Goal: Use online tool/utility: Utilize a website feature to perform a specific function

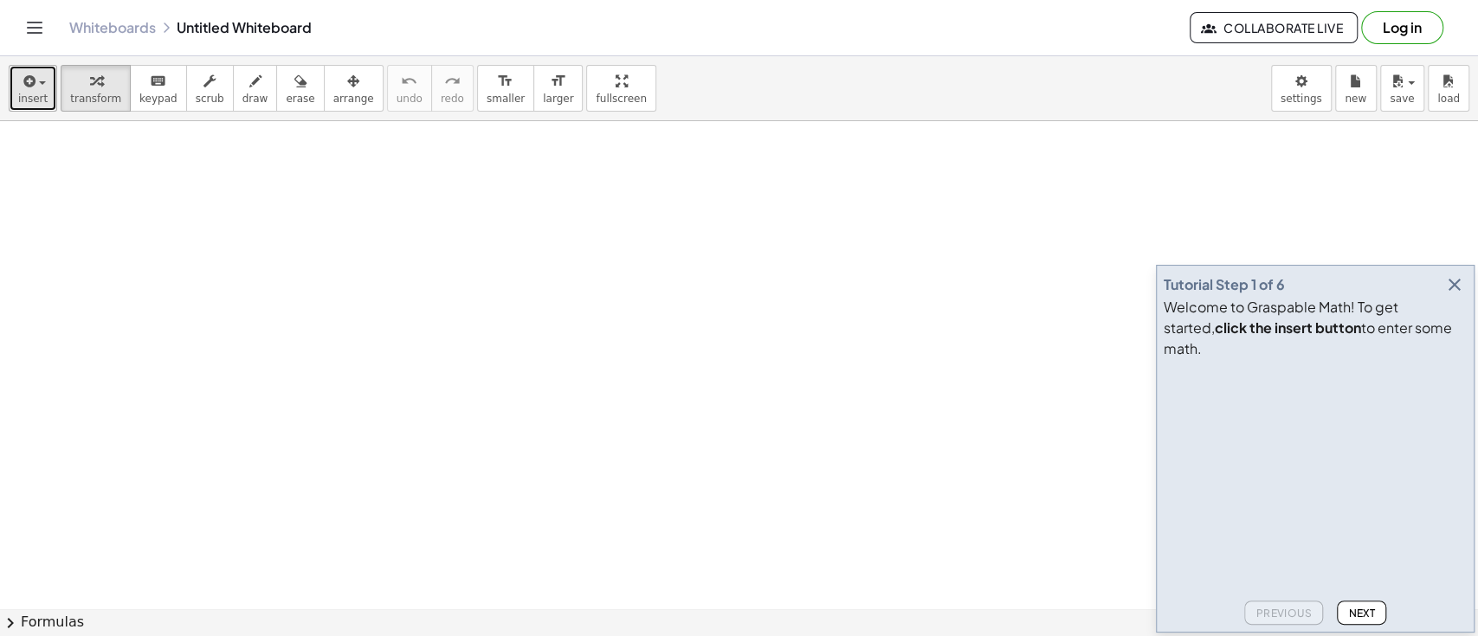
click at [26, 93] on span "insert" at bounding box center [32, 99] width 29 height 12
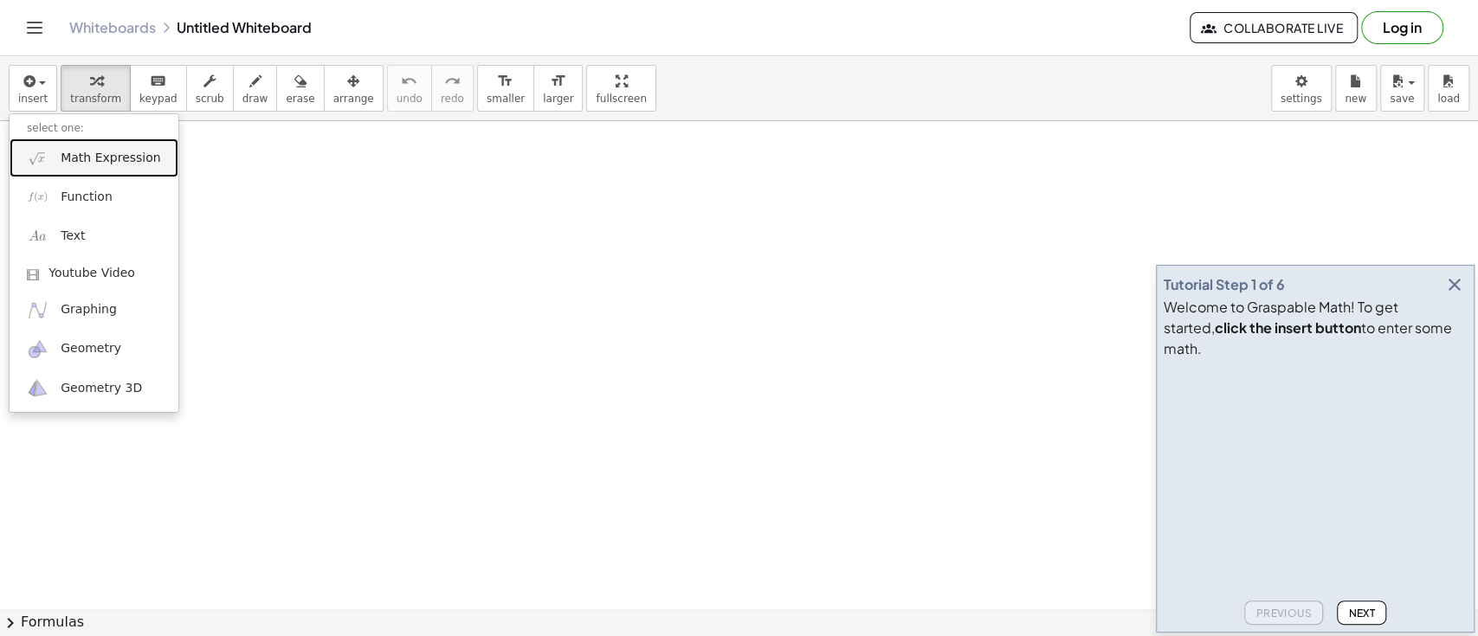
click at [55, 161] on link "Math Expression" at bounding box center [94, 158] width 169 height 39
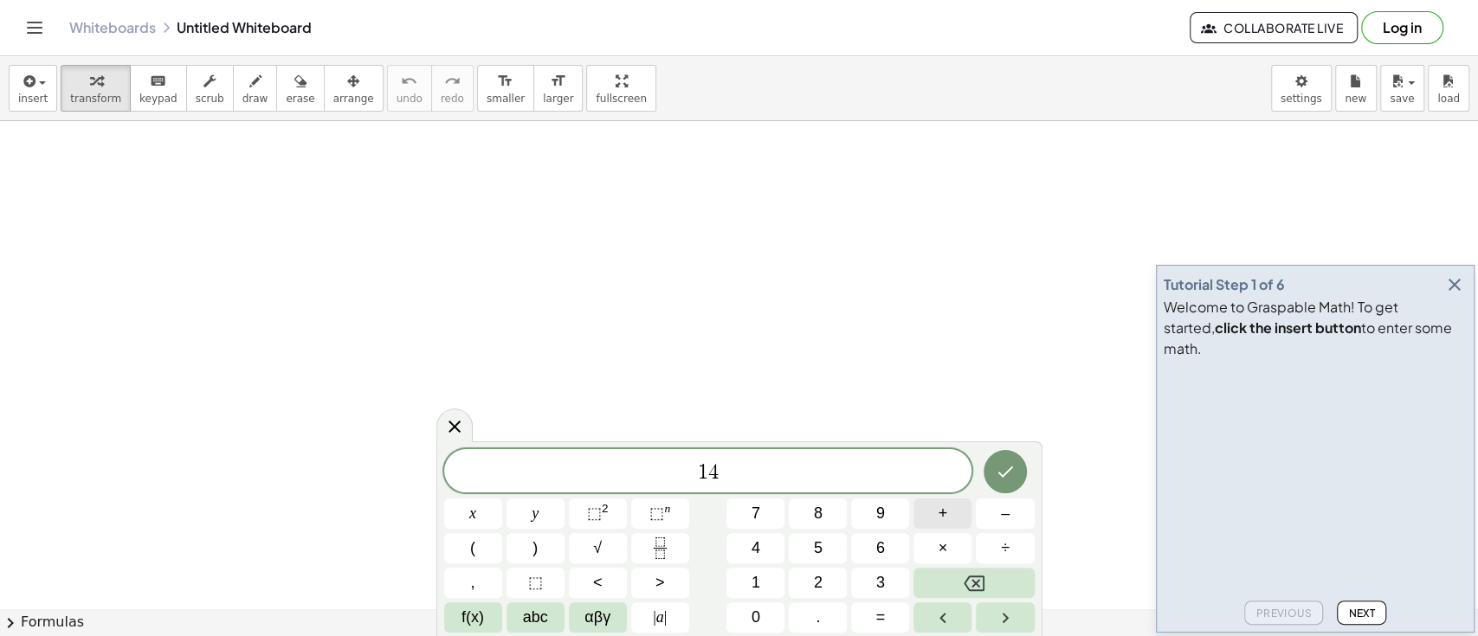
click at [928, 507] on button "+" at bounding box center [942, 514] width 58 height 30
click at [1017, 562] on button "÷" at bounding box center [1005, 548] width 58 height 30
click at [910, 541] on div "1 4 + 1 8 ÷ 2 x y ⬚ 2 ⬚ n 7 8 9 + – ( ) √ 4 5 6 × ÷ , ⬚ < > 1 2 3 f(x) abc αβγ …" at bounding box center [739, 541] width 591 height 184
click at [933, 549] on button "×" at bounding box center [942, 548] width 58 height 30
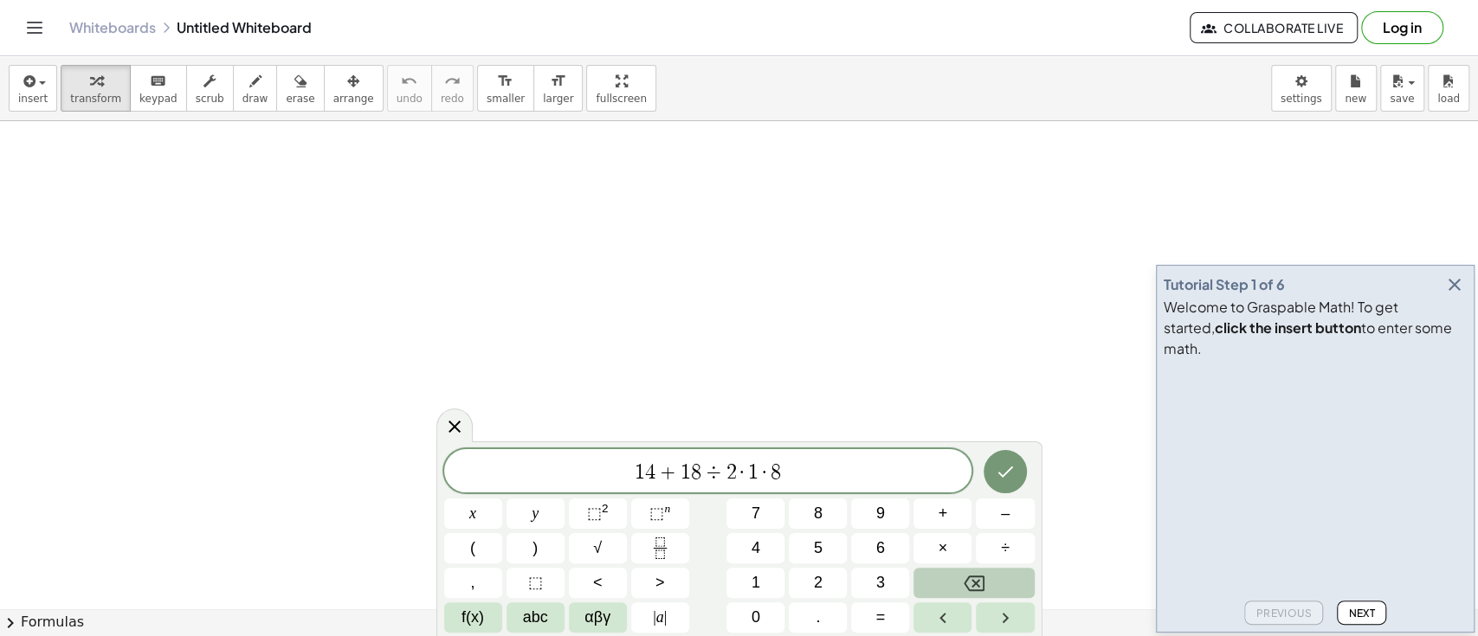
click at [997, 584] on button "Backspace" at bounding box center [973, 583] width 120 height 30
click at [829, 507] on button "8" at bounding box center [818, 514] width 58 height 30
click at [997, 520] on button "–" at bounding box center [1005, 514] width 58 height 30
click at [1008, 461] on button "Done" at bounding box center [1005, 471] width 43 height 43
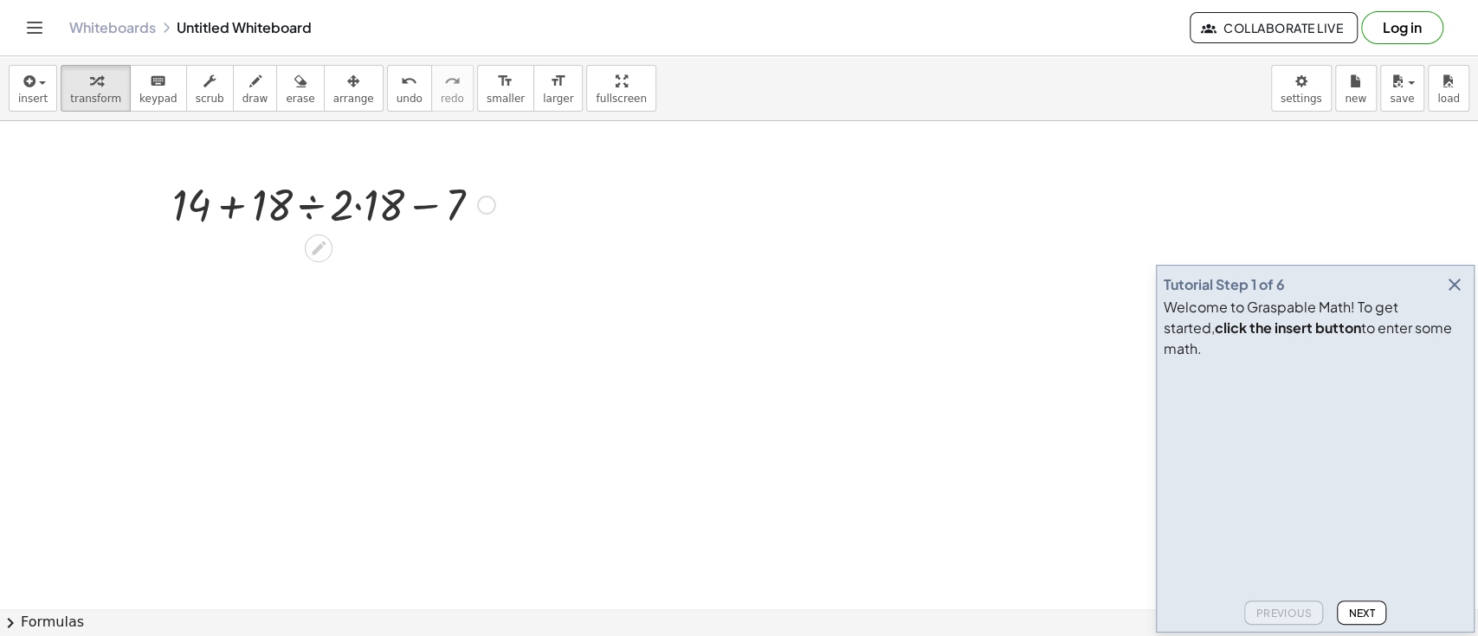
click at [313, 217] on div at bounding box center [334, 203] width 340 height 59
click at [326, 271] on div at bounding box center [334, 262] width 340 height 59
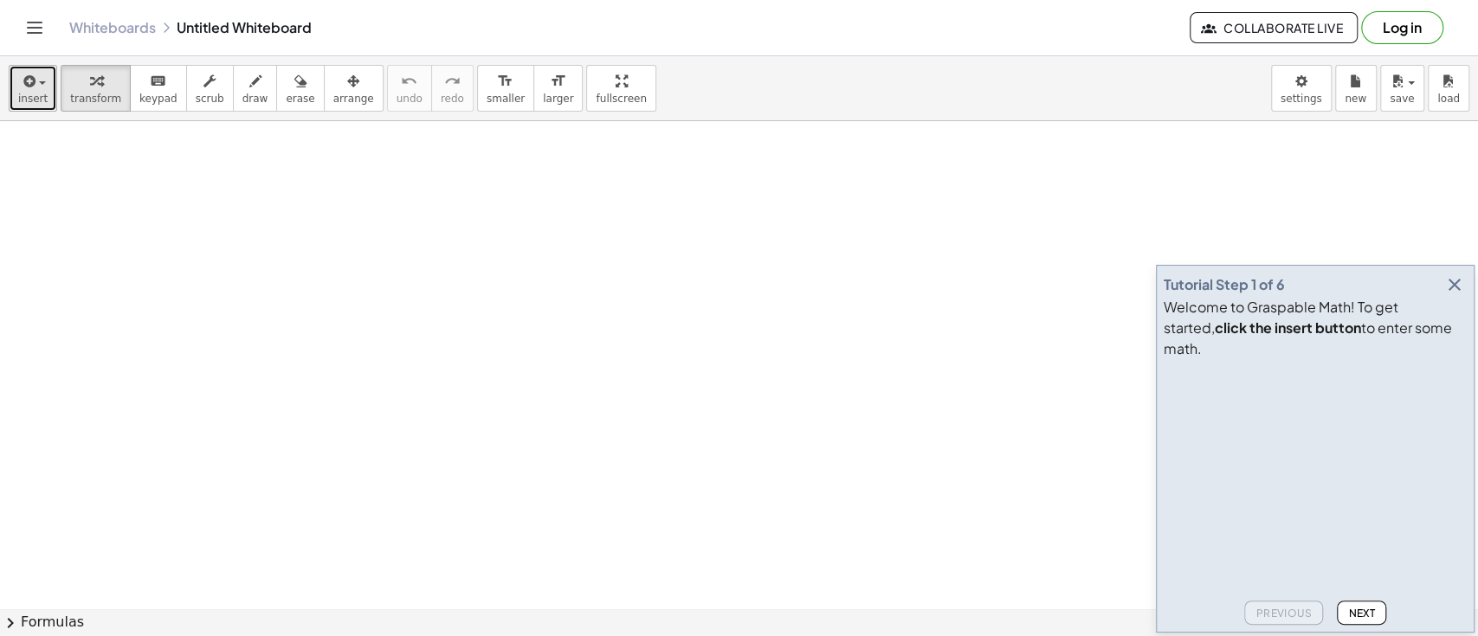
click at [20, 94] on span "insert" at bounding box center [32, 99] width 29 height 12
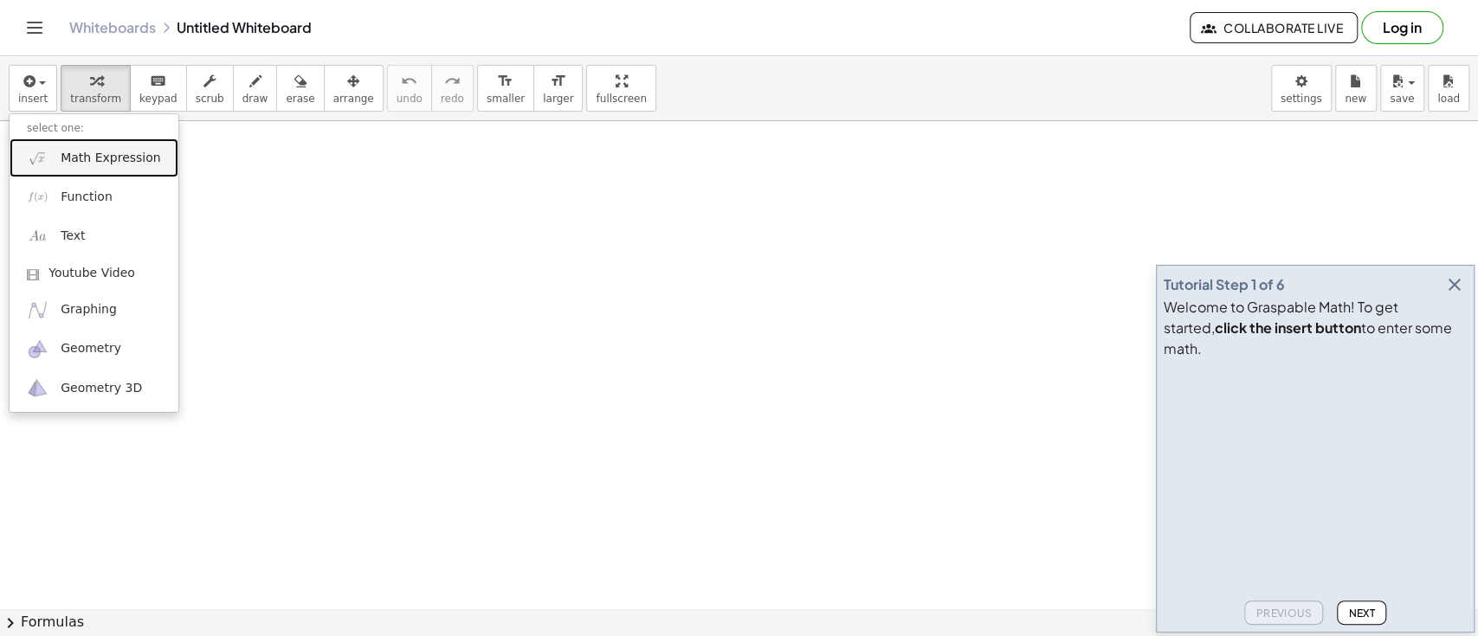
click at [62, 163] on span "Math Expression" at bounding box center [111, 158] width 100 height 17
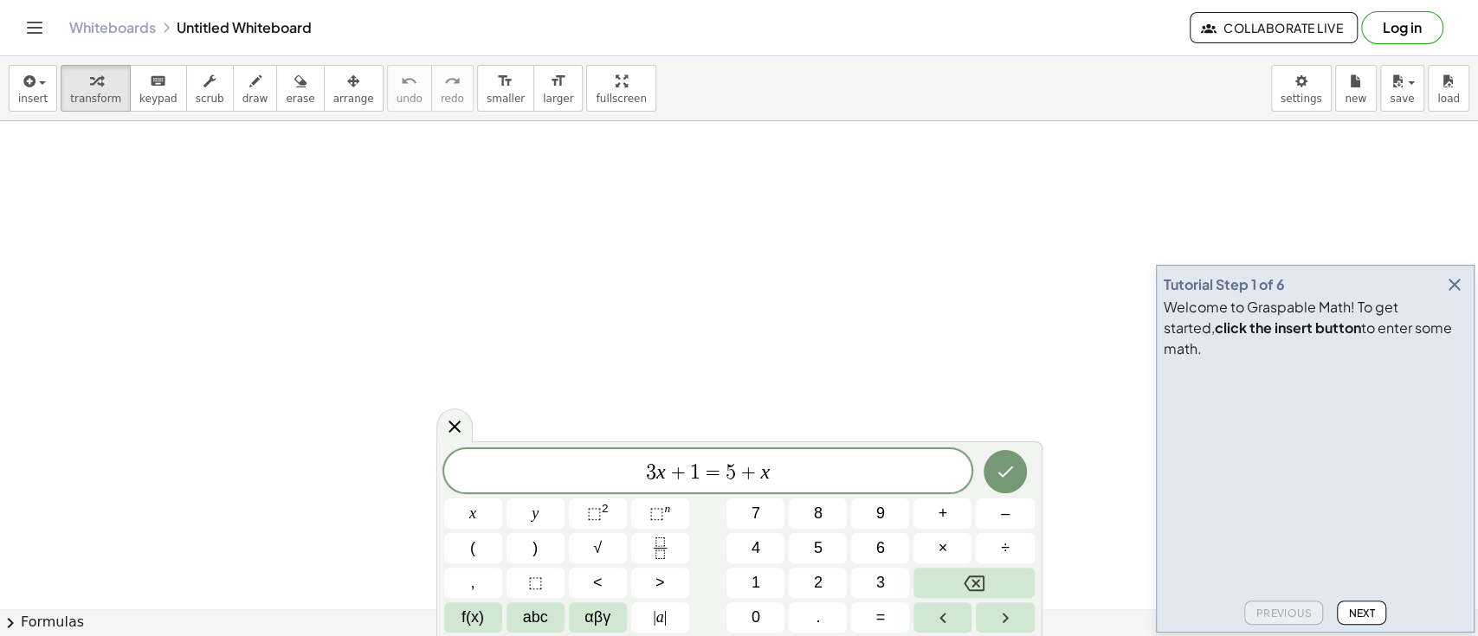
click at [1459, 295] on icon "button" at bounding box center [1454, 284] width 21 height 21
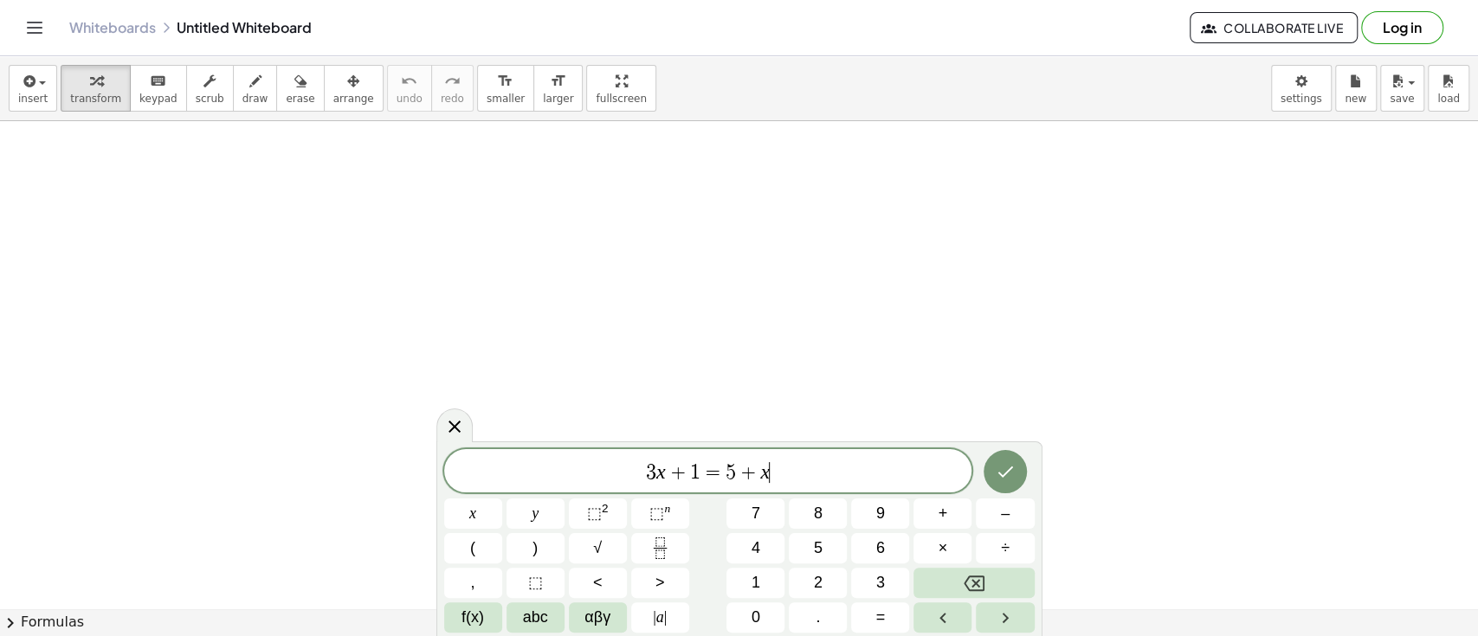
click at [801, 469] on span "3 x + 1 = 5 + x ​" at bounding box center [708, 473] width 528 height 24
click at [946, 530] on div "4 7 ​ x y ⬚ 2 ⬚ n 7 8 9 + – ( ) √ 4 5 6 × ÷ , ⬚ < > 1 2 3 f(x) abc αβγ | a | 0 …" at bounding box center [739, 541] width 591 height 184
click at [949, 530] on div "4 7 x y ⬚ 2 ⬚ n 7 8 9 + – ( ) √ 4 5 6 × ÷ , ⬚ < > 1 2 3 f(x) abc αβγ | a | 0 . =" at bounding box center [739, 541] width 591 height 184
click at [945, 523] on span "+" at bounding box center [944, 513] width 10 height 23
click at [1001, 513] on span "–" at bounding box center [1005, 513] width 9 height 23
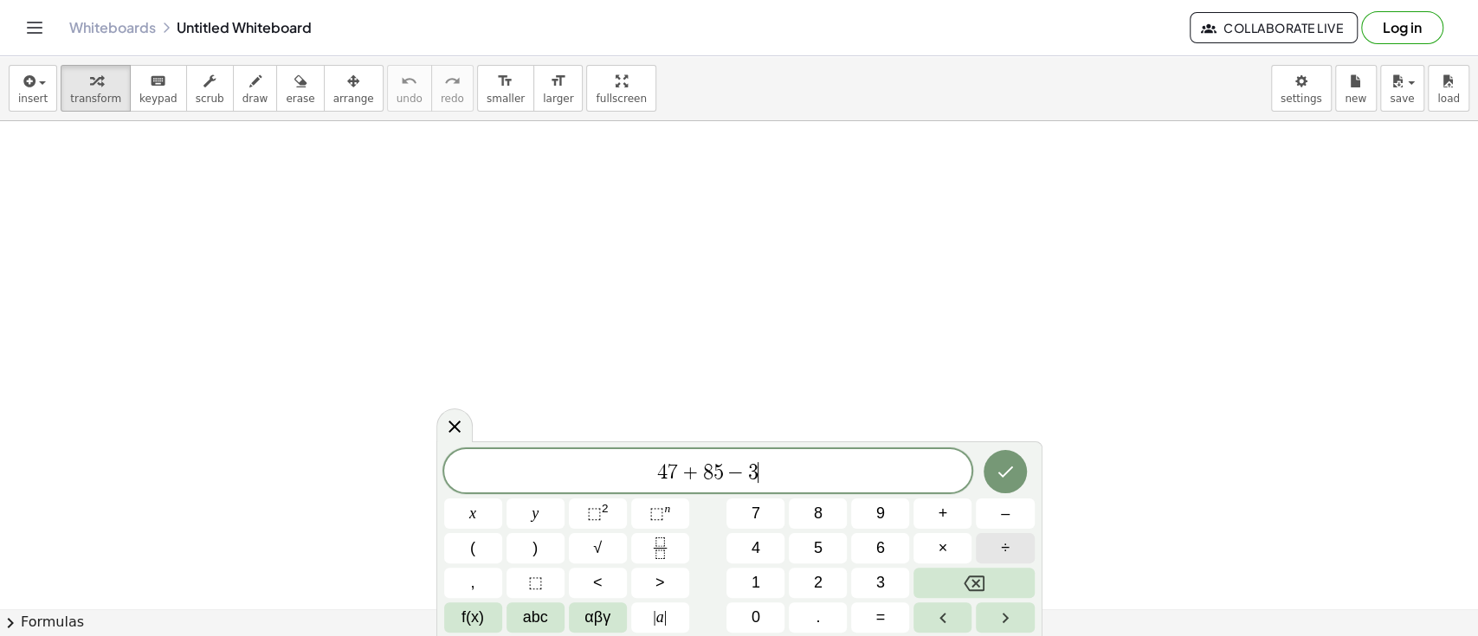
click at [990, 548] on button "÷" at bounding box center [1005, 548] width 58 height 30
click at [952, 544] on button "×" at bounding box center [942, 548] width 58 height 30
click at [1005, 467] on icon "Done" at bounding box center [1005, 472] width 21 height 21
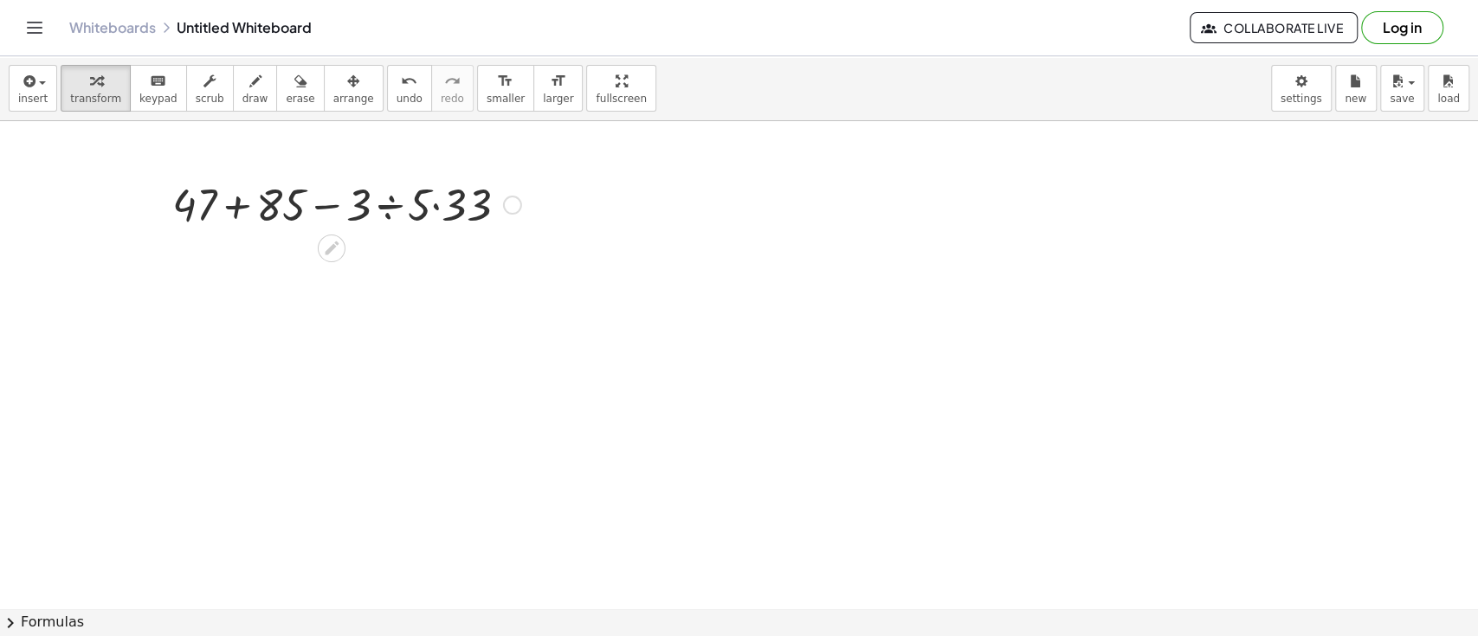
click at [391, 215] on div at bounding box center [347, 203] width 366 height 59
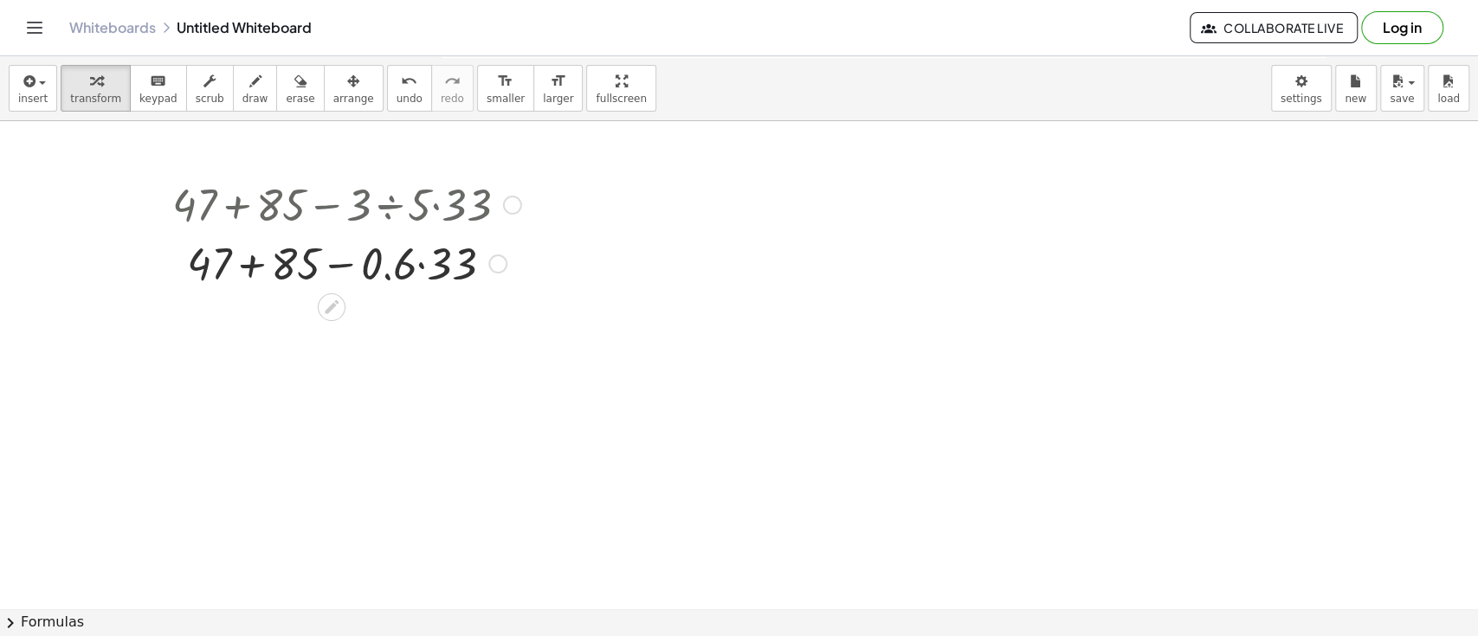
click at [429, 266] on div at bounding box center [347, 262] width 366 height 59
click at [277, 265] on div at bounding box center [347, 262] width 366 height 59
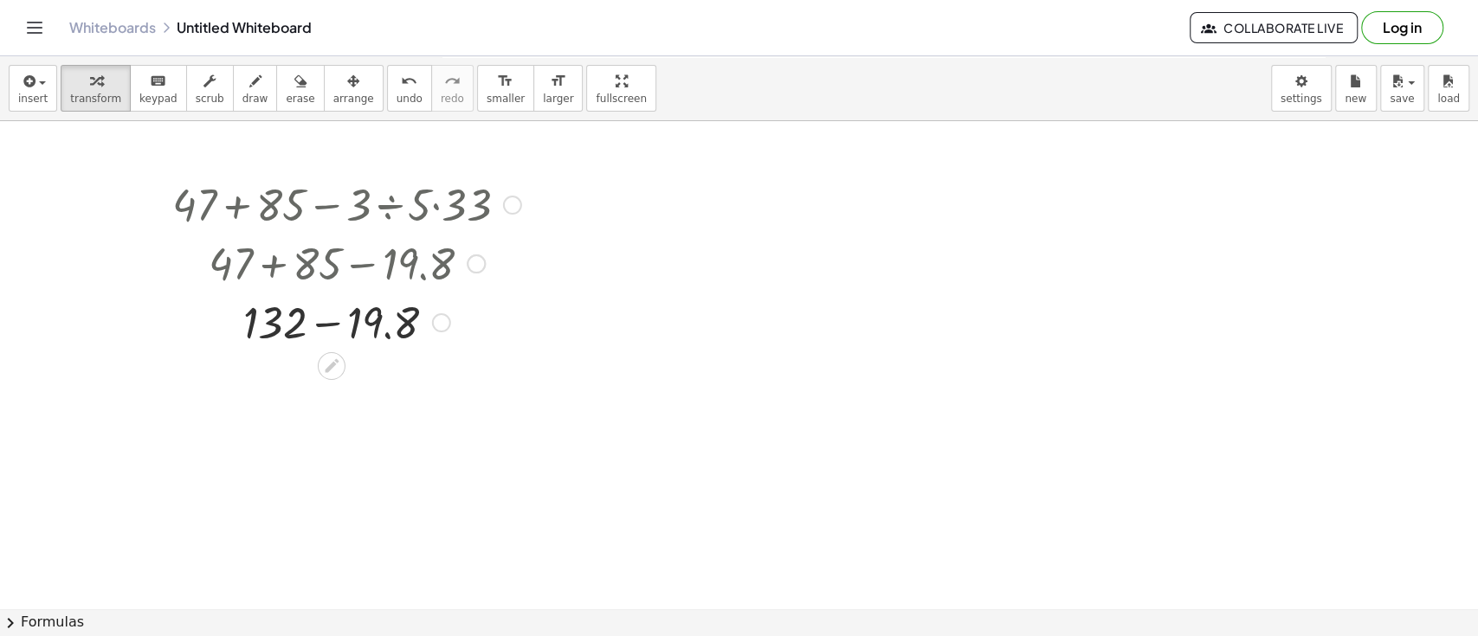
click at [318, 325] on div at bounding box center [347, 321] width 366 height 59
